Goal: Task Accomplishment & Management: Complete application form

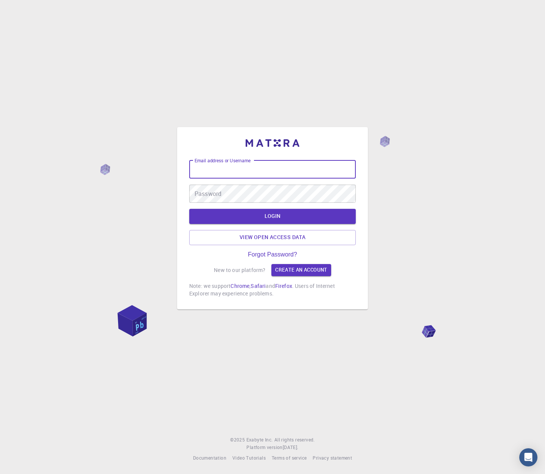
drag, startPoint x: 327, startPoint y: 169, endPoint x: 328, endPoint y: 172, distance: 3.9
click at [327, 169] on input "Email address or Username" at bounding box center [272, 169] width 166 height 18
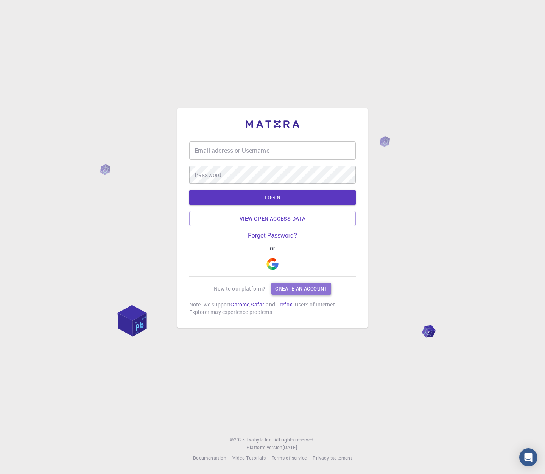
click at [309, 288] on link "Create an account" at bounding box center [300, 289] width 59 height 12
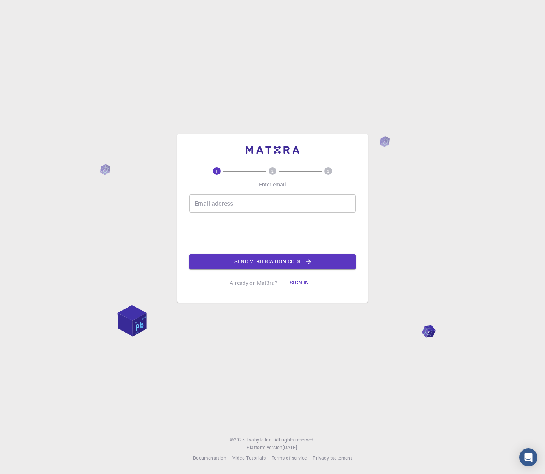
drag, startPoint x: 319, startPoint y: 203, endPoint x: 310, endPoint y: 211, distance: 12.1
click at [319, 203] on input "Email address" at bounding box center [272, 203] width 166 height 18
type input "rnagai@preferred.jp"
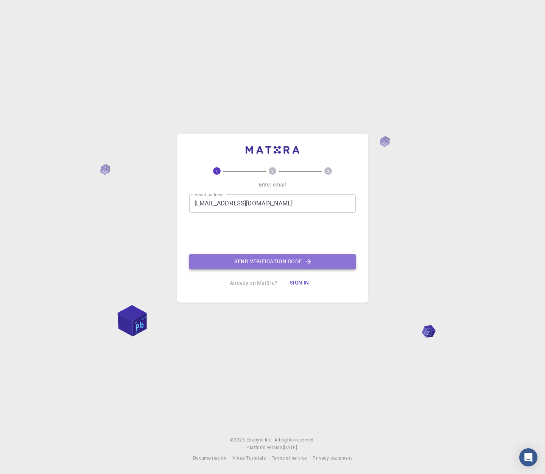
click at [304, 263] on button "Send verification code" at bounding box center [272, 261] width 166 height 15
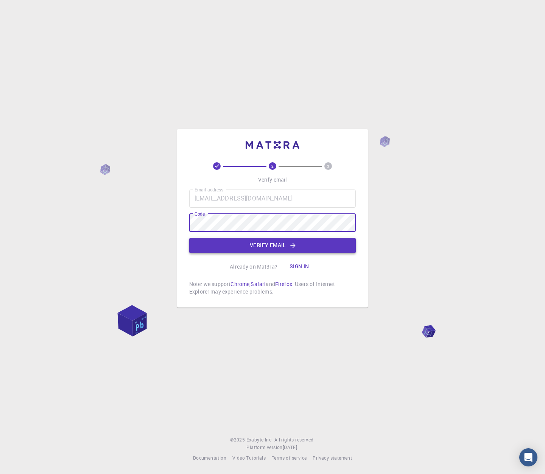
click at [291, 248] on icon "button" at bounding box center [293, 246] width 8 height 8
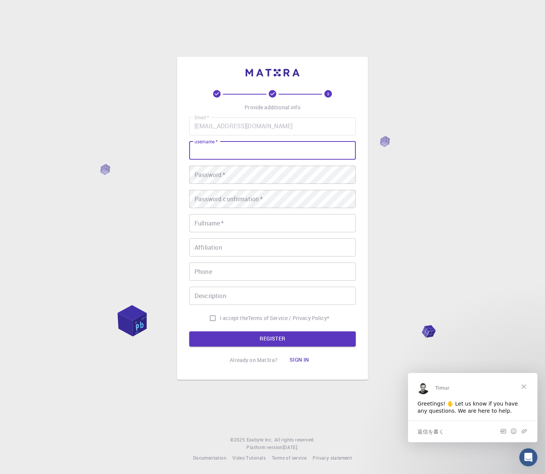
click at [287, 150] on input "username   *" at bounding box center [272, 150] width 166 height 18
type input "rnagai"
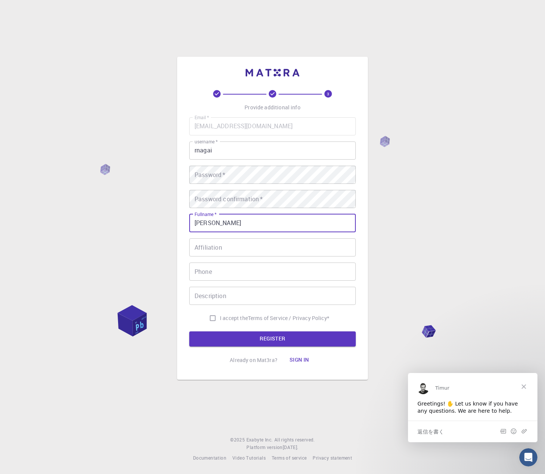
type input "[PERSON_NAME]"
drag, startPoint x: 219, startPoint y: 245, endPoint x: 217, endPoint y: 250, distance: 5.9
click at [219, 245] on input "Affiliation" at bounding box center [272, 247] width 166 height 18
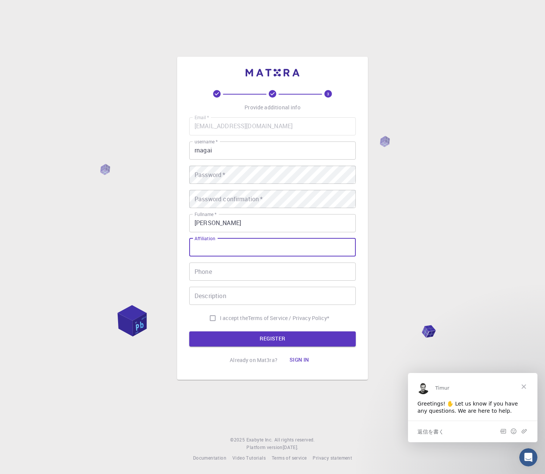
drag, startPoint x: 216, startPoint y: 269, endPoint x: 217, endPoint y: 276, distance: 8.1
click at [216, 269] on input "Phone" at bounding box center [272, 271] width 166 height 18
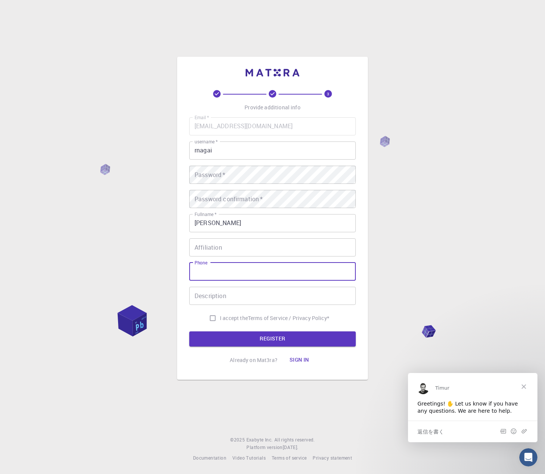
click at [183, 276] on div "3 Provide additional info Email   * rnagai@preferred.jp Email   * username   * …" at bounding box center [272, 218] width 191 height 323
click at [235, 320] on span "I accept the" at bounding box center [234, 318] width 28 height 8
click at [220, 320] on input "I accept the Terms of Service / Privacy Policy *" at bounding box center [212, 318] width 14 height 14
checkbox input "true"
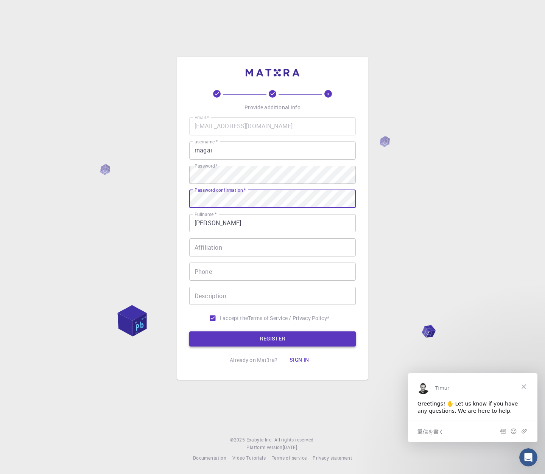
click at [288, 343] on button "REGISTER" at bounding box center [272, 338] width 166 height 15
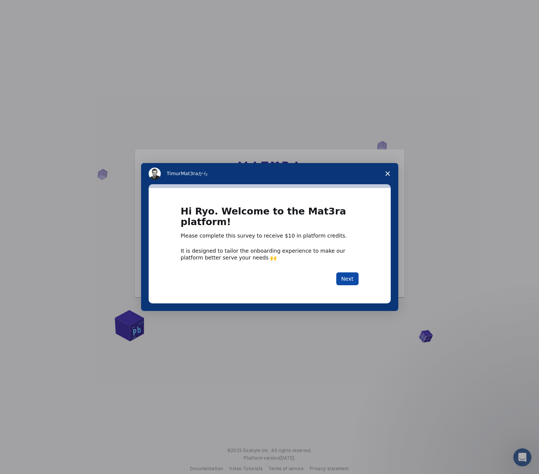
click at [349, 272] on button "Next" at bounding box center [347, 278] width 22 height 13
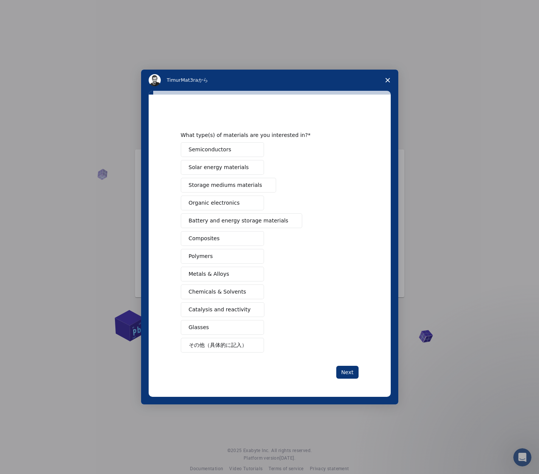
click at [253, 147] on span "Intercom Messenger" at bounding box center [253, 150] width 6 height 6
click at [342, 374] on button "Next" at bounding box center [347, 372] width 22 height 13
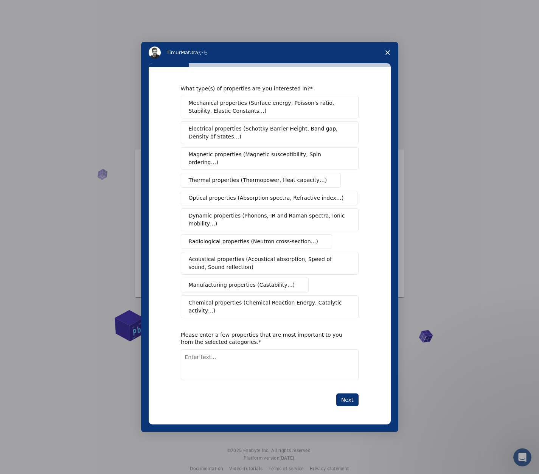
click at [326, 140] on span "Electrical properties (Schottky Barrier Height, Band gap, Density of States…)" at bounding box center [267, 133] width 157 height 16
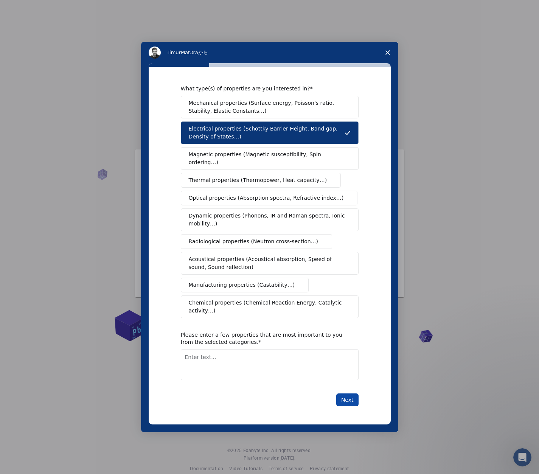
drag, startPoint x: 341, startPoint y: 390, endPoint x: 345, endPoint y: 393, distance: 5.1
click at [342, 393] on button "Next" at bounding box center [347, 399] width 22 height 13
click at [313, 356] on textarea "Enter text..." at bounding box center [270, 364] width 178 height 31
type textarea "Band gap, DOS"
click at [347, 394] on button "Next" at bounding box center [347, 399] width 22 height 13
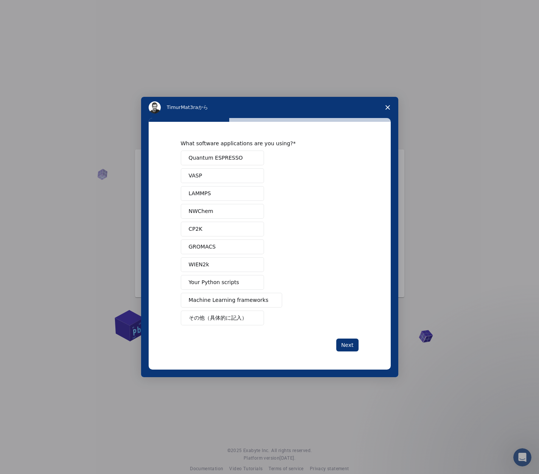
click at [242, 162] on button "Quantum ESPRESSO" at bounding box center [222, 158] width 83 height 15
click at [241, 169] on button "VASP" at bounding box center [222, 175] width 83 height 15
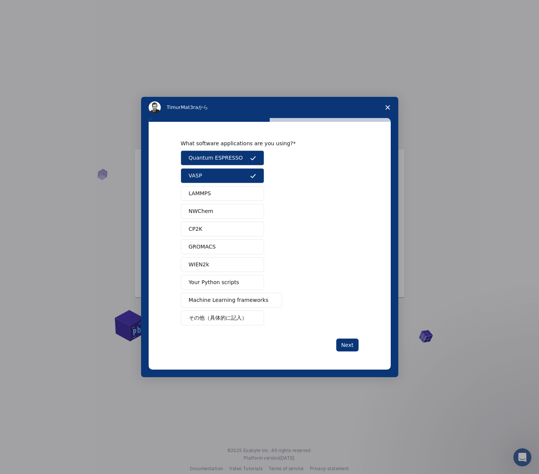
click at [241, 287] on button "Your Python scripts" at bounding box center [222, 282] width 83 height 15
click at [241, 299] on span "Machine Learning frameworks" at bounding box center [229, 300] width 80 height 8
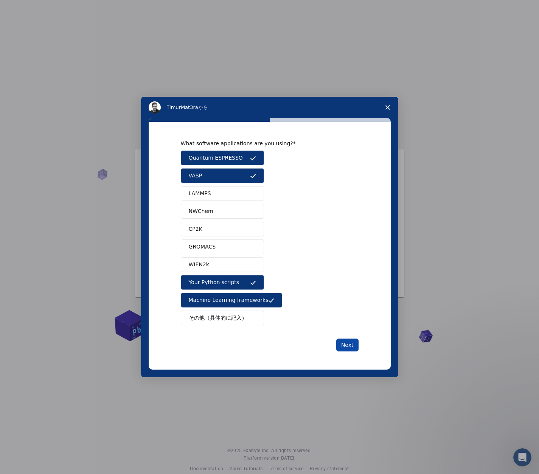
click at [351, 348] on button "Next" at bounding box center [347, 345] width 22 height 13
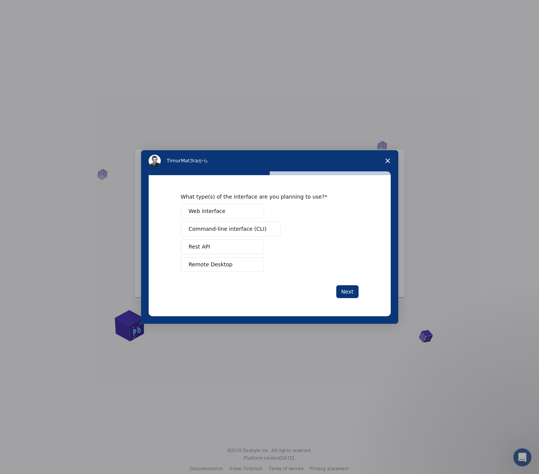
click at [234, 215] on button "Web interface" at bounding box center [222, 211] width 83 height 15
click at [230, 228] on span "Command-line interface (CLI)" at bounding box center [228, 229] width 78 height 8
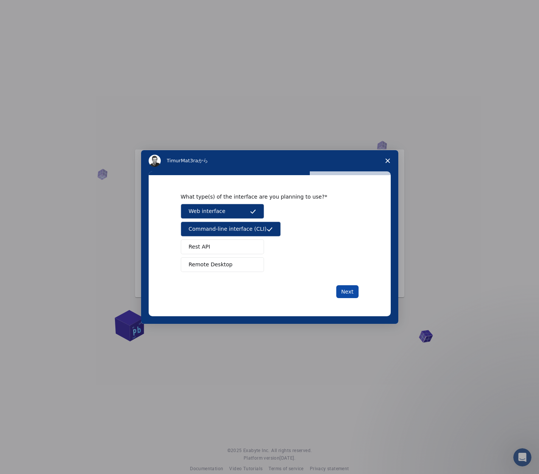
click at [352, 293] on button "Next" at bounding box center [347, 291] width 22 height 13
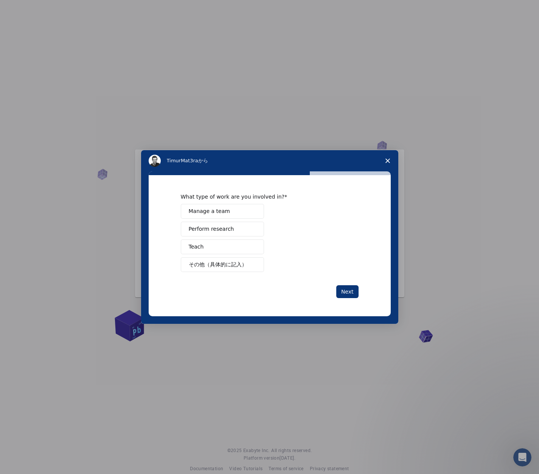
click at [253, 231] on span "Intercom Messenger" at bounding box center [253, 229] width 6 height 6
click at [339, 288] on button "Next" at bounding box center [347, 291] width 22 height 13
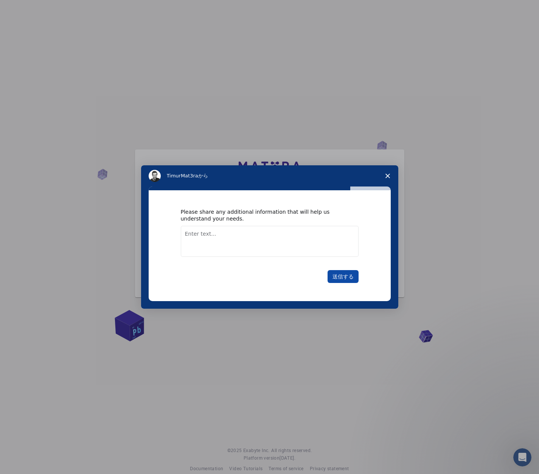
click at [344, 277] on button "送信する" at bounding box center [343, 276] width 31 height 13
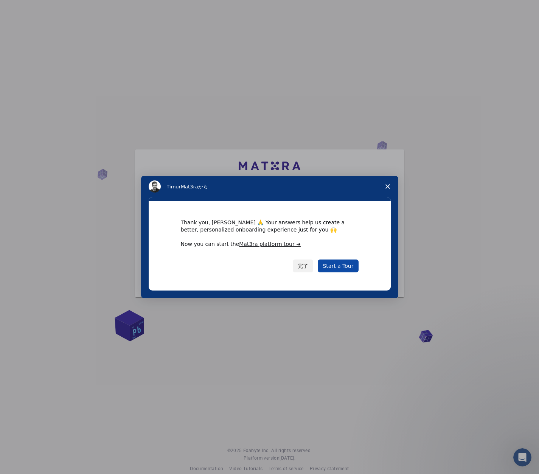
click at [348, 271] on link "Start a Tour" at bounding box center [338, 265] width 40 height 13
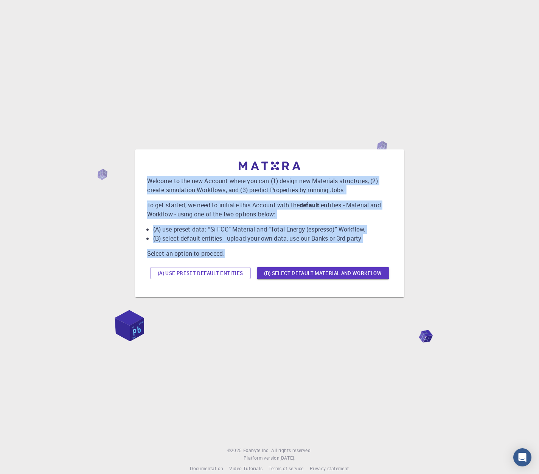
drag, startPoint x: 245, startPoint y: 253, endPoint x: 143, endPoint y: 182, distance: 125.2
click at [143, 182] on div "Welcome to the new Account where you can (1) design new Materials structures, (…" at bounding box center [269, 223] width 257 height 136
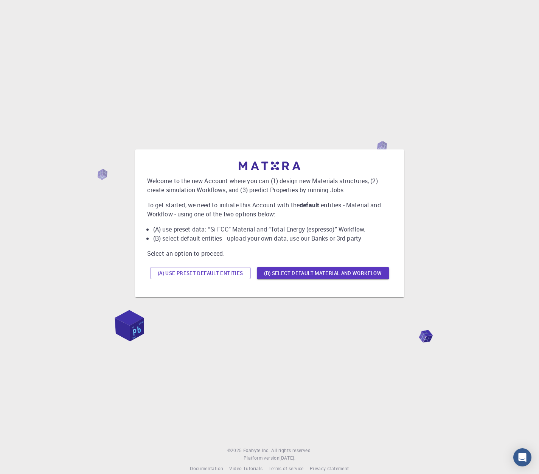
click at [143, 182] on div "Welcome to the new Account where you can (1) design new Materials structures, (…" at bounding box center [269, 223] width 257 height 136
click at [292, 275] on button "(B) Select default material and workflow" at bounding box center [323, 273] width 132 height 12
